Goal: Use online tool/utility: Utilize a website feature to perform a specific function

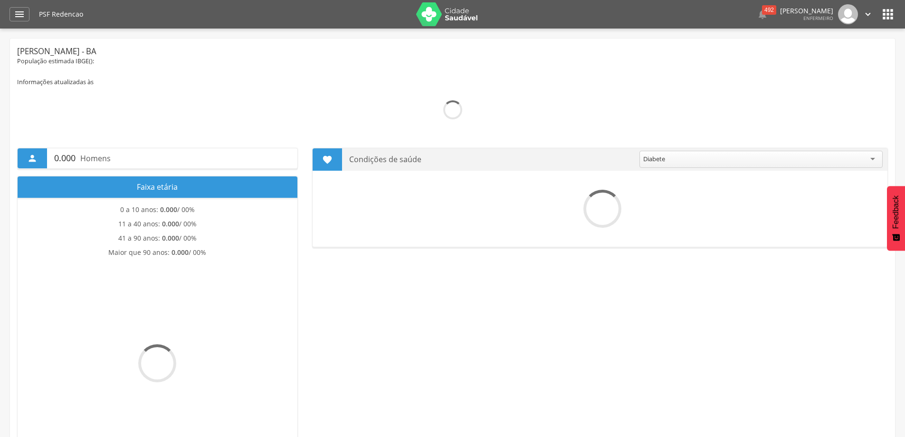
click at [67, 16] on h1 "PSF Redencao" at bounding box center [224, 14] width 370 height 7
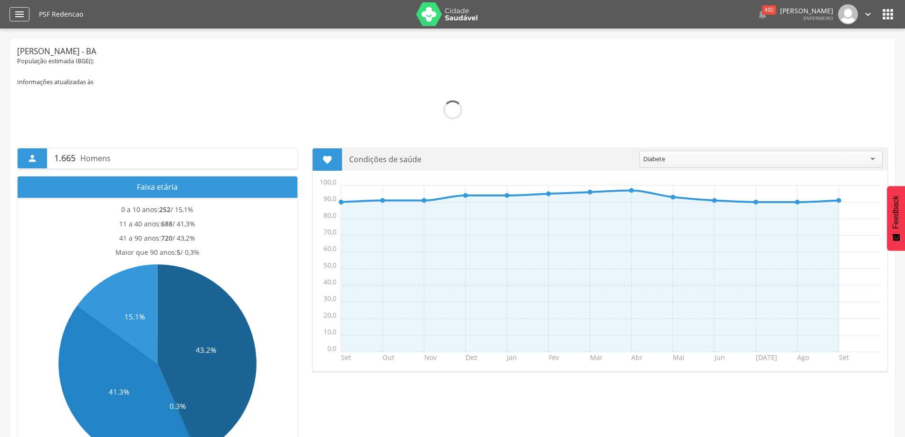
click at [26, 14] on div "" at bounding box center [20, 14] width 20 height 14
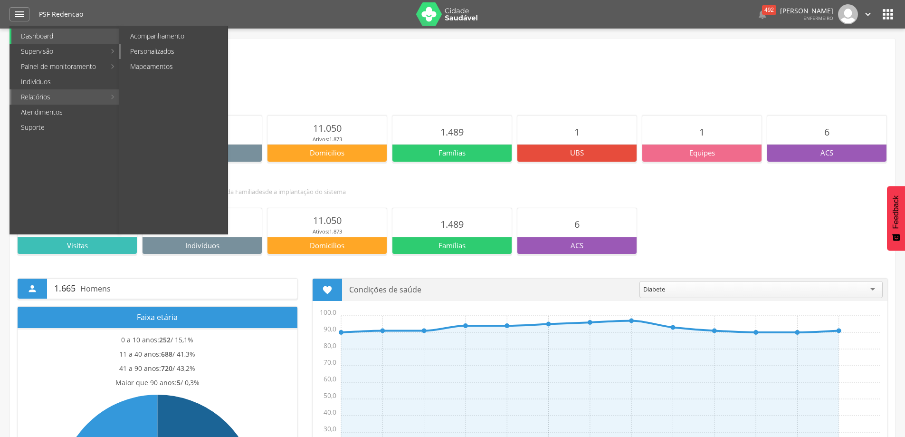
click at [185, 49] on link "Personalizados" at bounding box center [174, 51] width 107 height 15
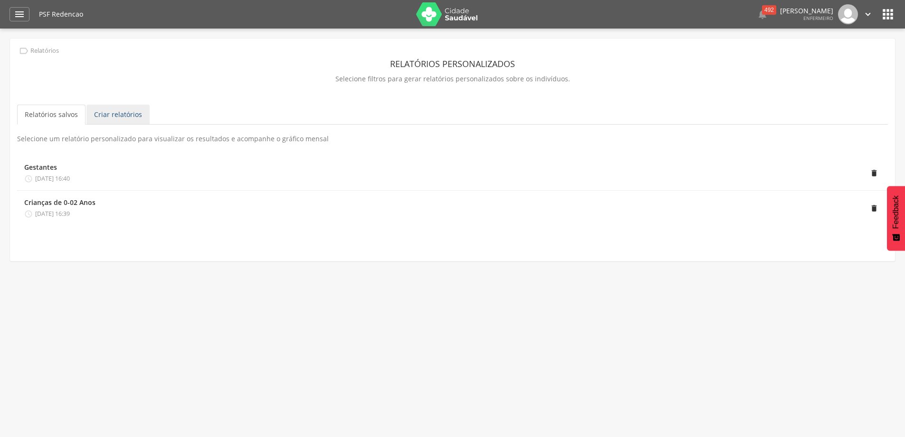
click at [96, 115] on link "Criar relatórios" at bounding box center [117, 115] width 63 height 20
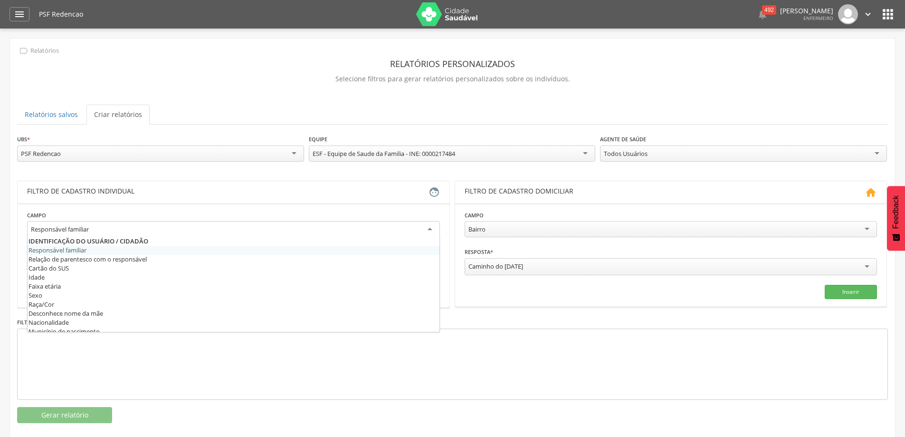
click at [228, 226] on div "Responsável familiar" at bounding box center [233, 229] width 413 height 17
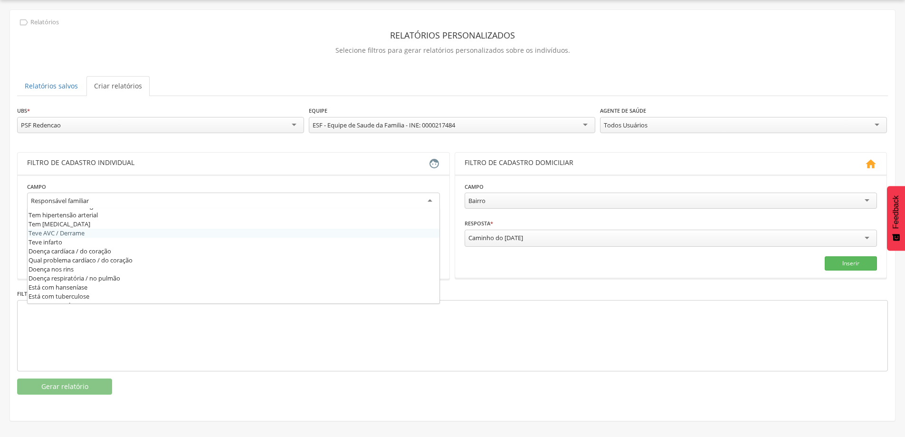
scroll to position [276, 0]
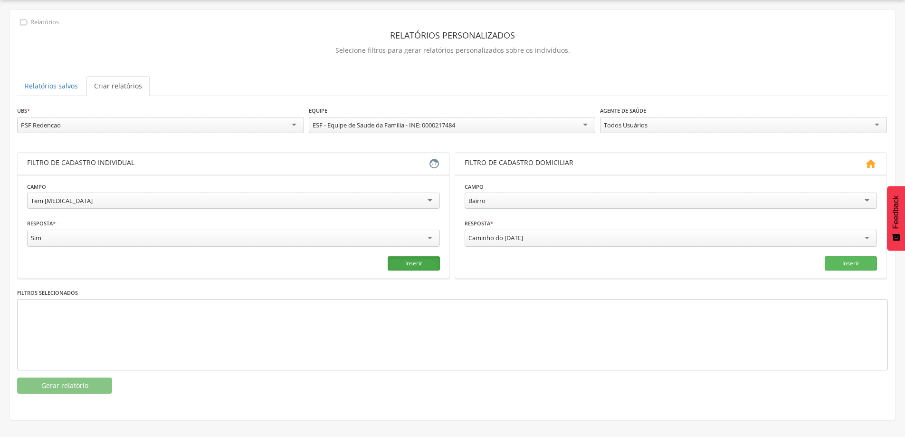
click at [426, 266] on button "Inserir" at bounding box center [414, 263] width 52 height 14
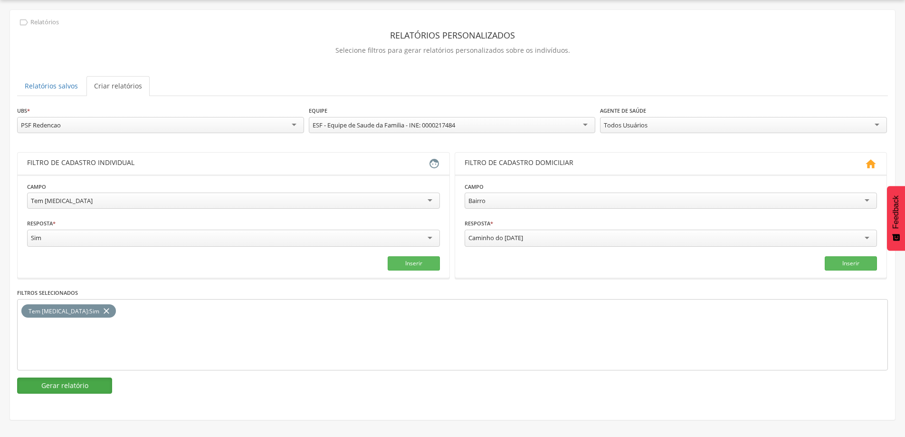
click at [77, 380] on button "Gerar relatório" at bounding box center [64, 385] width 95 height 16
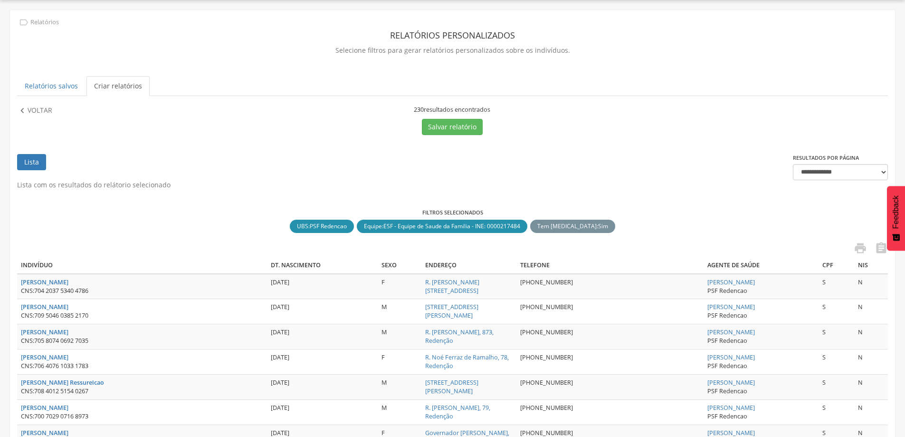
scroll to position [76, 0]
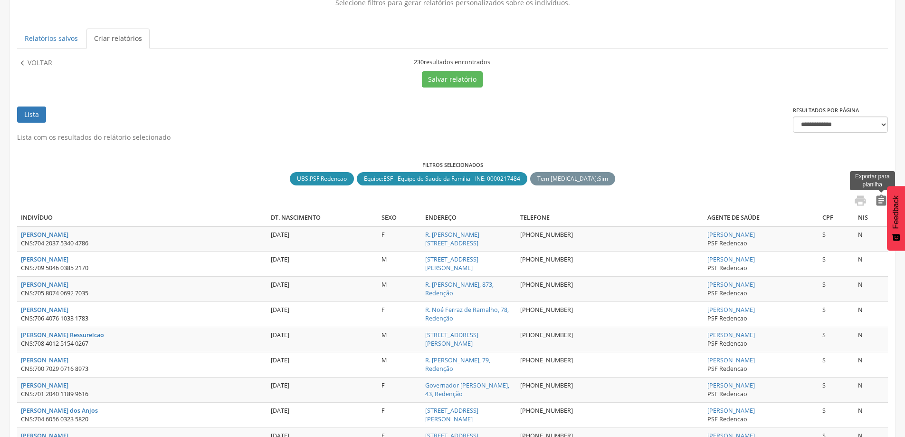
click at [878, 201] on icon "" at bounding box center [881, 200] width 13 height 13
